Goal: Task Accomplishment & Management: Manage account settings

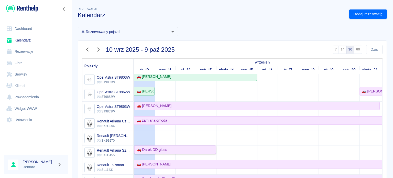
scroll to position [179, 0]
click at [151, 106] on div "🚗 [PERSON_NAME]" at bounding box center [153, 105] width 37 height 5
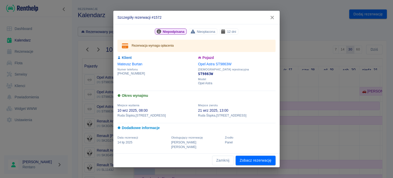
drag, startPoint x: 271, startPoint y: 19, endPoint x: 267, endPoint y: 24, distance: 6.7
click at [271, 19] on icon "button" at bounding box center [271, 17] width 3 height 3
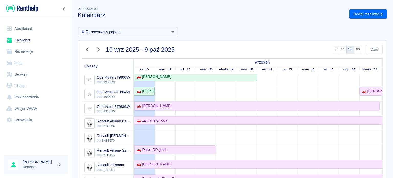
click at [165, 106] on div "🚗 [PERSON_NAME]" at bounding box center [153, 105] width 37 height 5
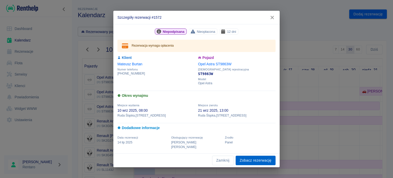
click at [247, 160] on link "Zobacz rezerwację" at bounding box center [256, 160] width 40 height 9
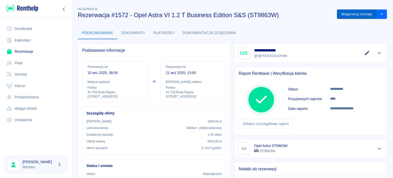
click at [338, 16] on button "Wygeneruj umowę" at bounding box center [357, 13] width 40 height 9
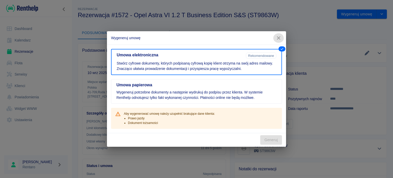
click at [279, 39] on icon "button" at bounding box center [278, 37] width 3 height 3
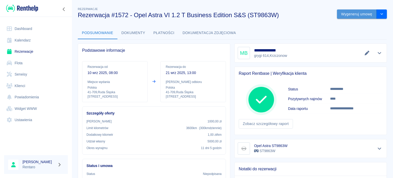
click at [362, 16] on button "Wygeneruj umowę" at bounding box center [357, 13] width 40 height 9
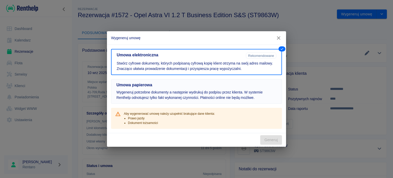
click at [238, 89] on button "Umowa papierowa Wygeneruj potrzebne dokumenty a następnie wydrukuj do podpisu p…" at bounding box center [196, 91] width 171 height 25
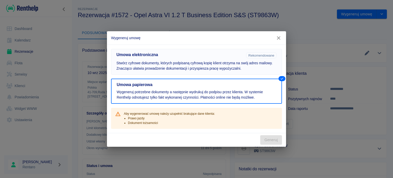
click at [240, 63] on p "Stwórz cyfrowe dokumenty, których podpisaną cyfrową kopię klient otrzyma na swó…" at bounding box center [196, 65] width 160 height 11
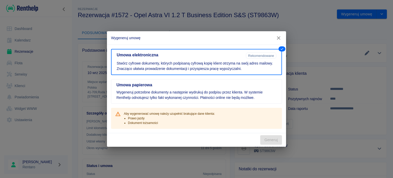
click at [276, 38] on icon "button" at bounding box center [278, 37] width 7 height 5
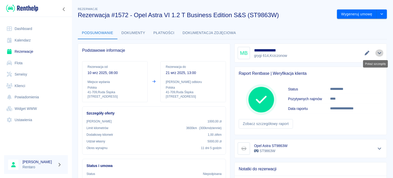
click at [377, 53] on icon "Pokaż szczegóły" at bounding box center [380, 53] width 6 height 5
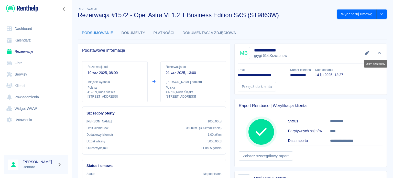
click at [377, 53] on icon "Ukryj szczegóły" at bounding box center [380, 53] width 6 height 5
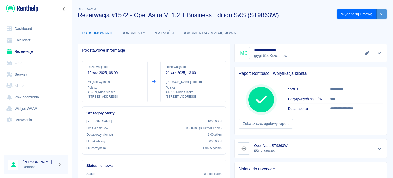
click at [377, 12] on button "drop-down" at bounding box center [382, 13] width 10 height 9
click at [364, 27] on li "Modyfikuj rezerwację" at bounding box center [357, 25] width 41 height 8
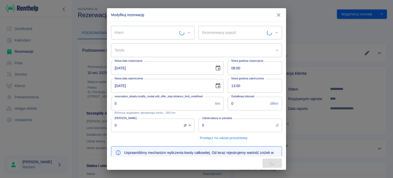
type input "Opel Astra ST9863W - ST9863W"
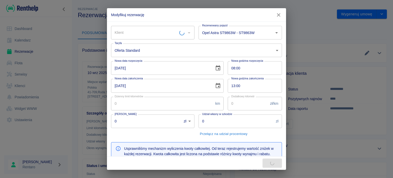
type input "[PERSON_NAME]"
type input "300"
type input "1"
type input "1000"
type input "5000"
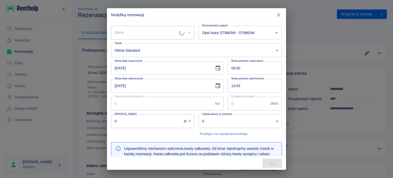
type input "1620"
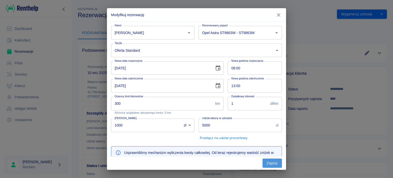
click at [270, 163] on button "Zapisz" at bounding box center [271, 162] width 19 height 9
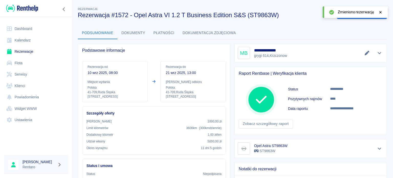
click at [30, 43] on link "Kalendarz" at bounding box center [36, 41] width 64 height 12
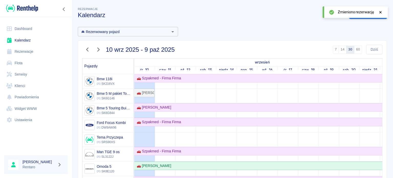
scroll to position [51, 0]
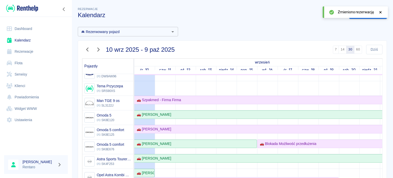
click at [18, 50] on link "Rezerwacje" at bounding box center [36, 52] width 64 height 12
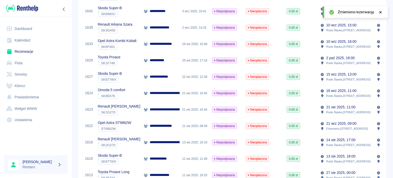
scroll to position [230, 0]
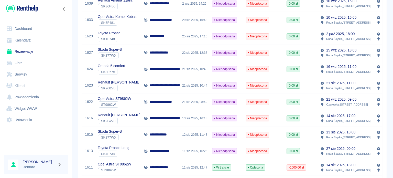
click at [34, 43] on link "Kalendarz" at bounding box center [36, 41] width 64 height 12
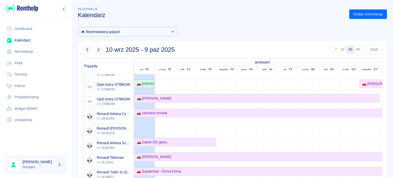
scroll to position [179, 0]
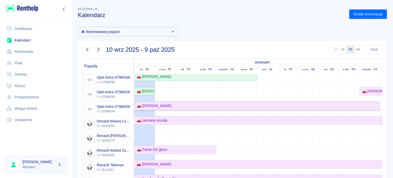
click at [170, 103] on div "🚗 [PERSON_NAME]" at bounding box center [257, 105] width 244 height 5
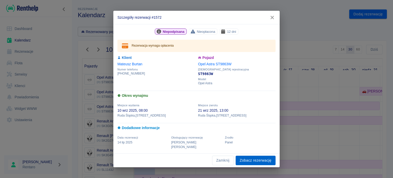
click at [245, 157] on link "Zobacz rezerwację" at bounding box center [256, 160] width 40 height 9
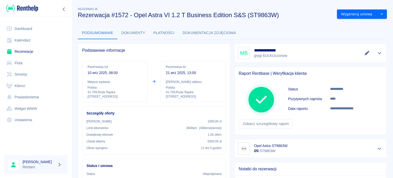
click at [364, 54] on icon "Edytuj dane" at bounding box center [367, 53] width 6 height 5
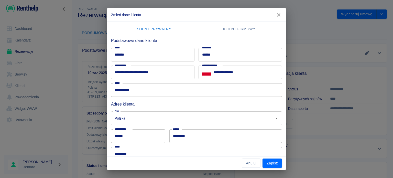
scroll to position [52, 0]
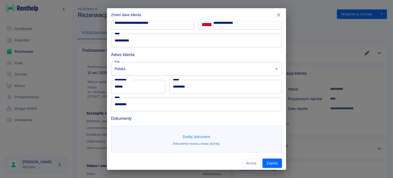
click at [206, 136] on button "Dodaj dokument" at bounding box center [197, 136] width 32 height 9
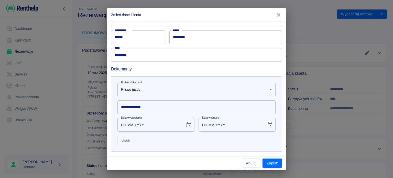
scroll to position [103, 0]
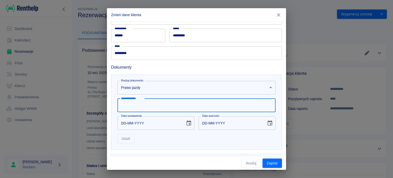
click at [191, 103] on input "**********" at bounding box center [196, 105] width 158 height 14
type input "**********"
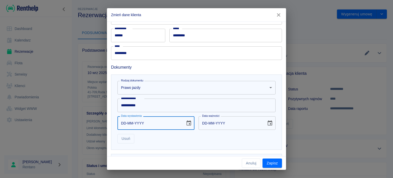
click at [129, 121] on input "DD-MM-YYYY" at bounding box center [149, 123] width 64 height 14
click at [124, 123] on input "DD-MM-YYYY" at bounding box center [149, 123] width 64 height 14
type input "26-10-0002"
type input "26-10-0012"
type input "26-10-0020"
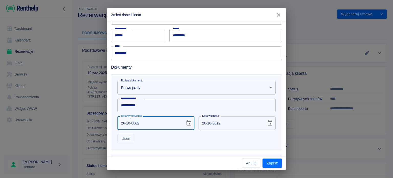
type input "26-10-0030"
type input "26-10-0201"
type input "26-10-0211"
type input "[DATE]"
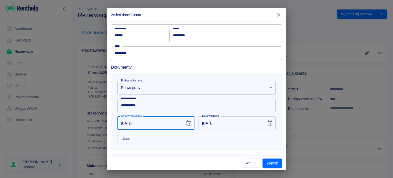
type input "[DATE]"
click at [203, 122] on input "[DATE]" at bounding box center [231, 123] width 64 height 14
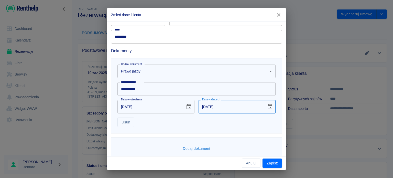
scroll to position [127, 0]
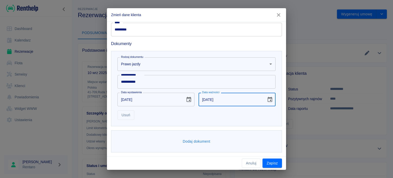
type input "[DATE]"
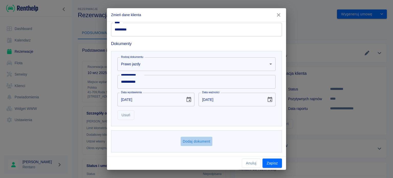
click at [203, 141] on button "Dodaj dokument" at bounding box center [197, 141] width 32 height 9
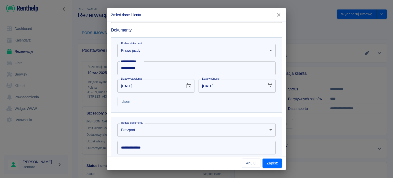
scroll to position [152, 0]
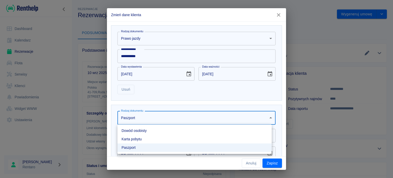
click at [178, 118] on body "Używamy plików Cookies, by zapewnić Ci najlepsze możliwe doświadczenie. Aby dow…" at bounding box center [196, 89] width 393 height 178
click at [145, 133] on li "Dowód osobisty" at bounding box center [194, 130] width 154 height 8
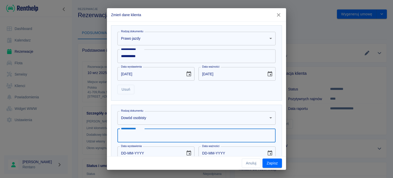
click at [145, 136] on input "**********" at bounding box center [196, 136] width 158 height 14
type input "*"
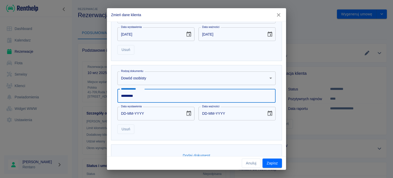
scroll to position [204, 0]
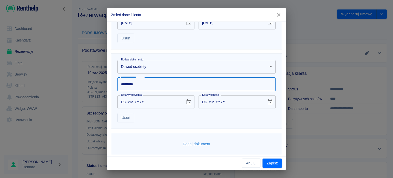
type input "*********"
click at [125, 102] on input "DD-MM-YYYY" at bounding box center [149, 102] width 64 height 14
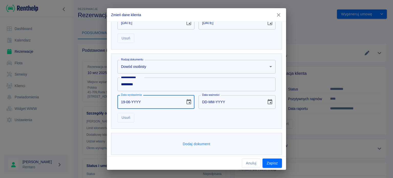
type input "19-06-0002"
type input "19-06-0012"
type input "19-06-0020"
type input "19-06-0030"
type input "19-06-0201"
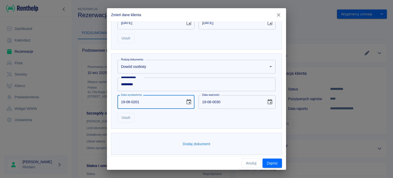
type input "19-06-0211"
type input "[DATE]"
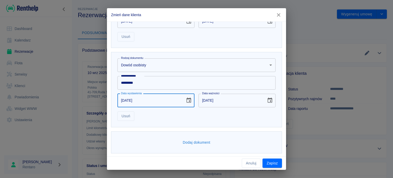
scroll to position [206, 0]
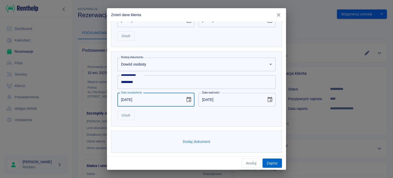
type input "[DATE]"
click at [269, 165] on button "Zapisz" at bounding box center [271, 162] width 19 height 9
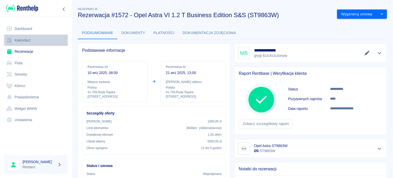
click at [20, 42] on link "Kalendarz" at bounding box center [36, 41] width 64 height 12
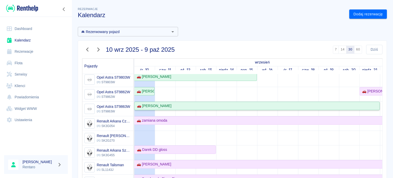
click at [174, 106] on div "🚗 [PERSON_NAME]" at bounding box center [257, 105] width 244 height 5
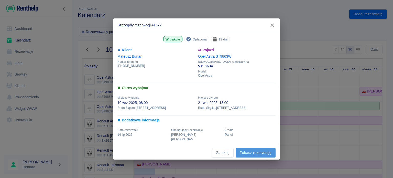
click at [247, 151] on link "Zobacz rezerwację" at bounding box center [256, 152] width 40 height 9
